Goal: Check status

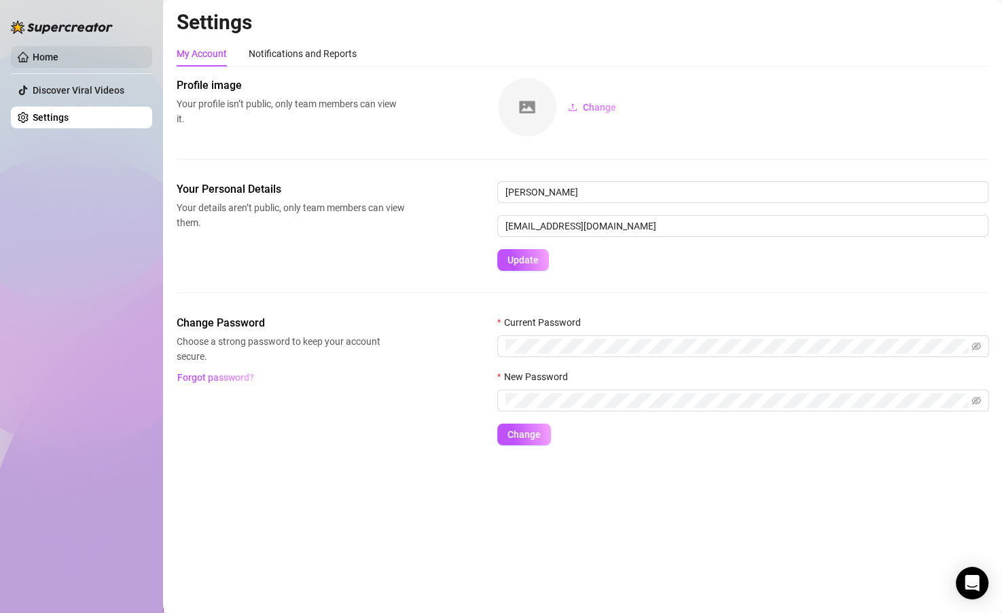
click at [58, 60] on link "Home" at bounding box center [46, 57] width 26 height 11
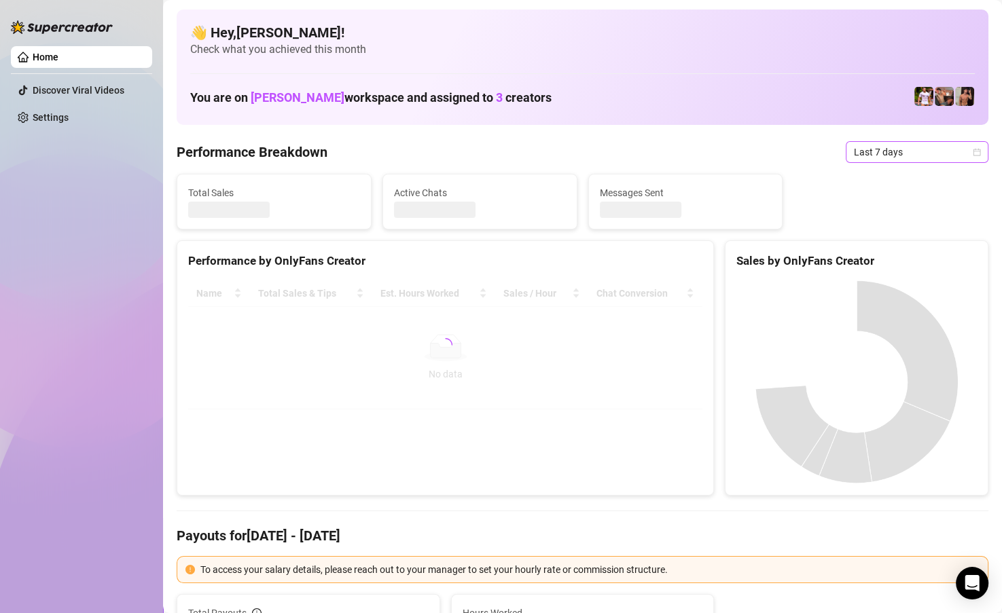
click at [857, 144] on span "Last 7 days" at bounding box center [917, 152] width 126 height 20
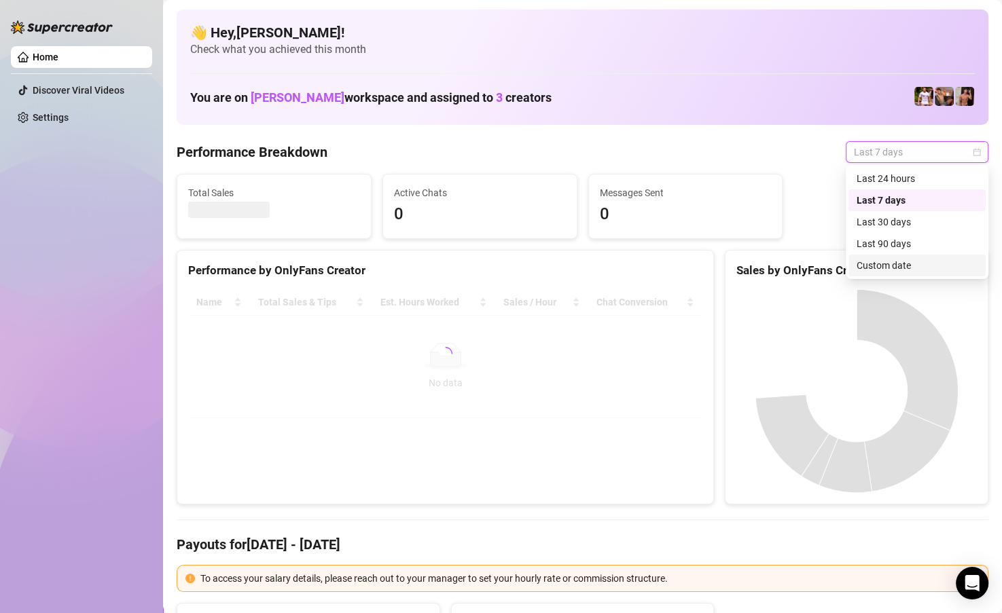
click at [876, 263] on div "Custom date" at bounding box center [917, 265] width 121 height 15
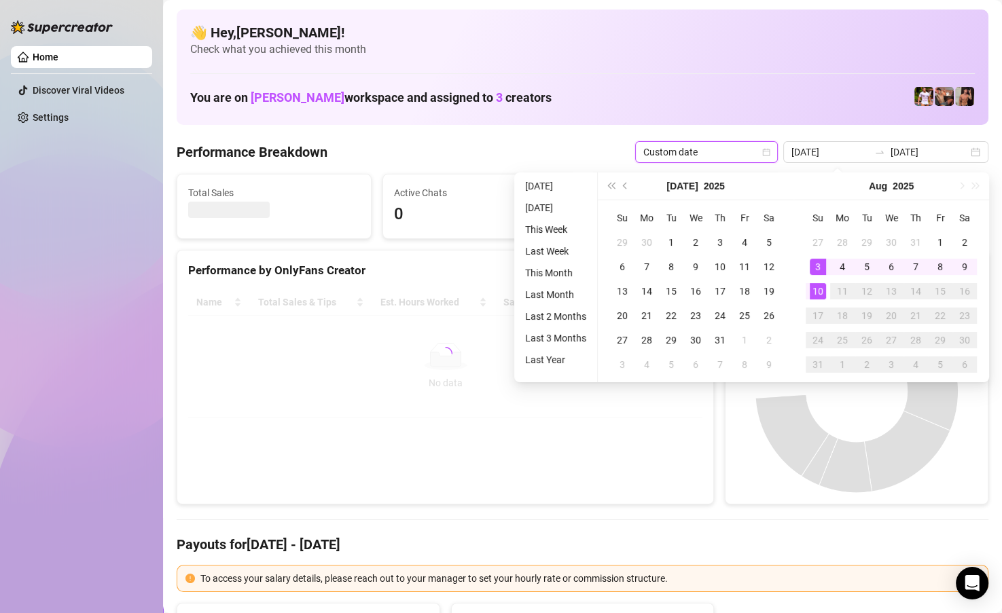
type input "[DATE]"
click at [815, 289] on div "10" at bounding box center [818, 291] width 16 height 16
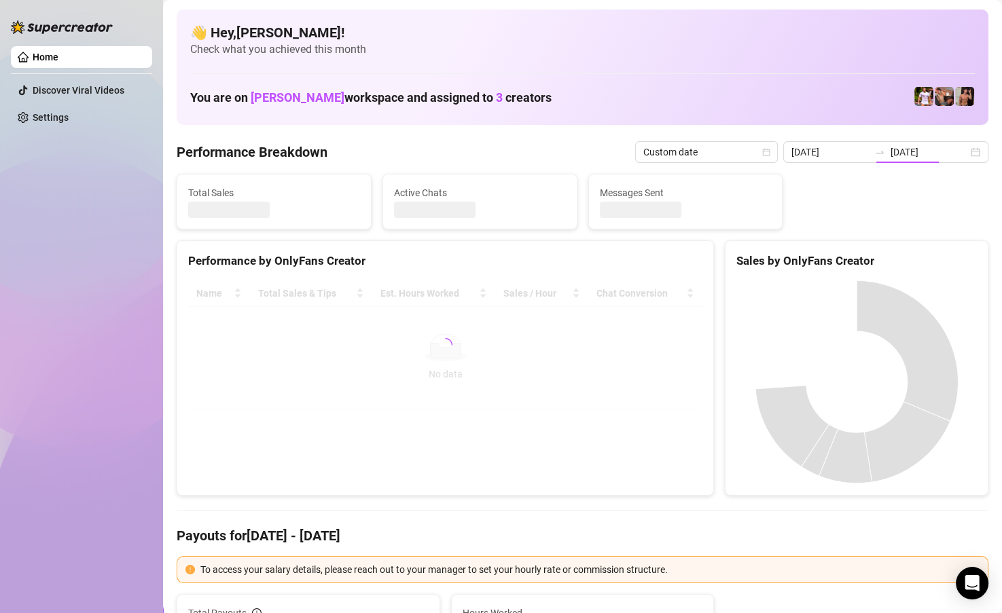
type input "[DATE]"
